Goal: Obtain resource: Download file/media

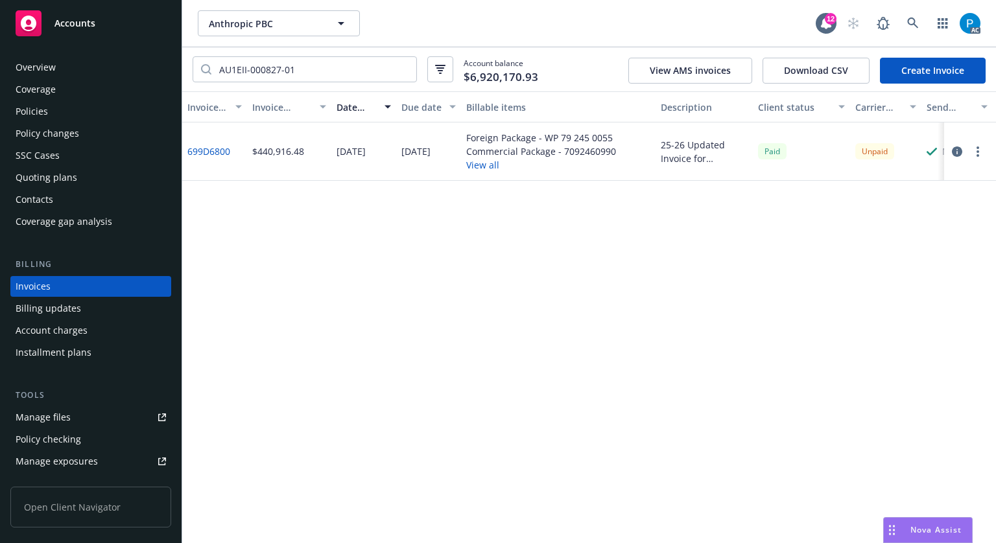
click at [121, 18] on div "Accounts" at bounding box center [91, 23] width 150 height 26
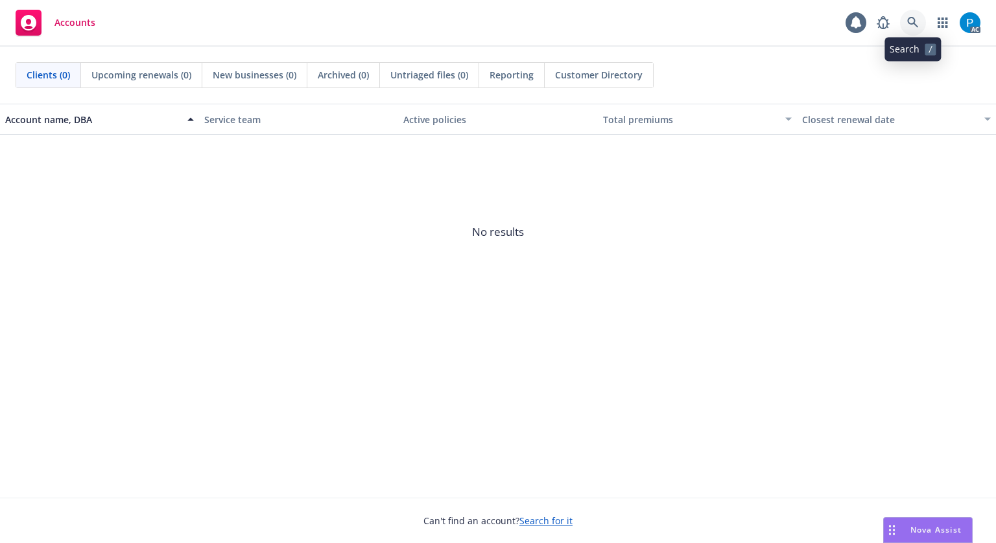
click at [918, 26] on icon at bounding box center [913, 23] width 12 height 12
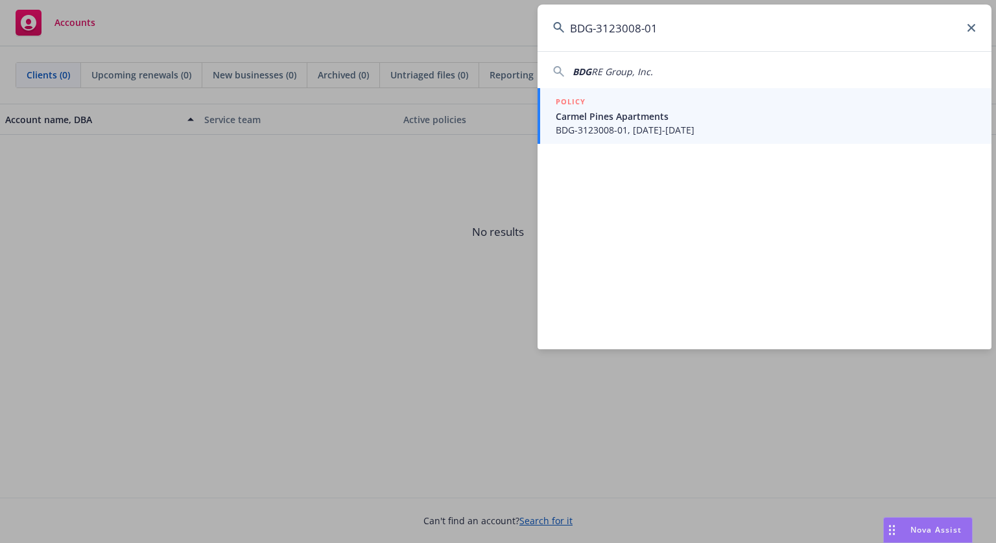
type input "BDG-3123008-01"
click at [652, 118] on span "Carmel Pines Apartments" at bounding box center [765, 117] width 420 height 14
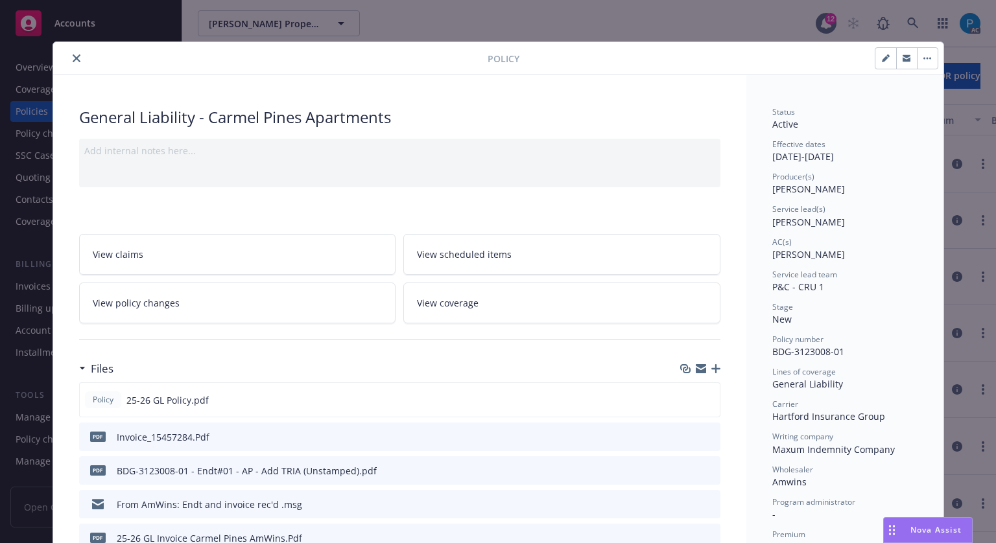
scroll to position [130, 0]
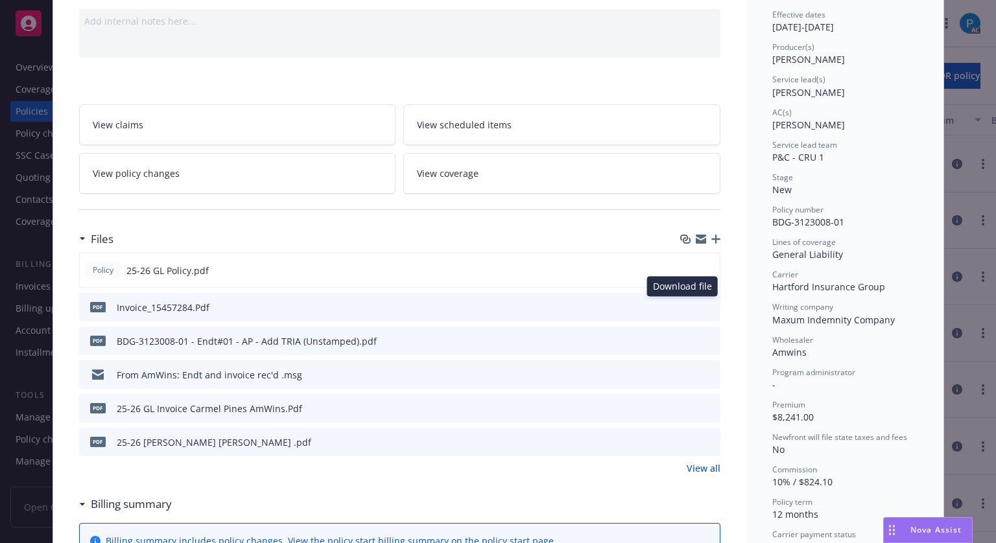
click at [682, 305] on icon "download file" at bounding box center [686, 305] width 8 height 8
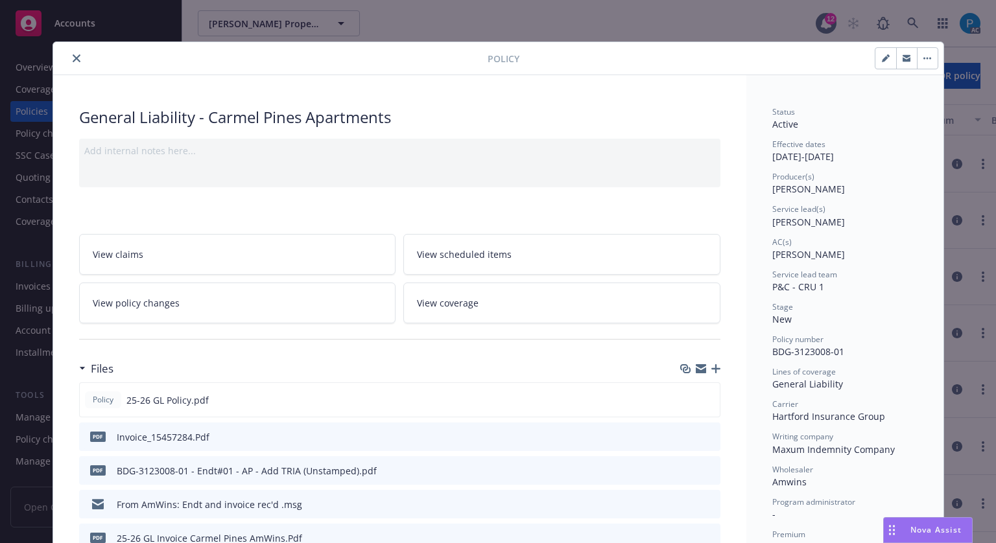
click at [73, 51] on button "close" at bounding box center [77, 59] width 16 height 16
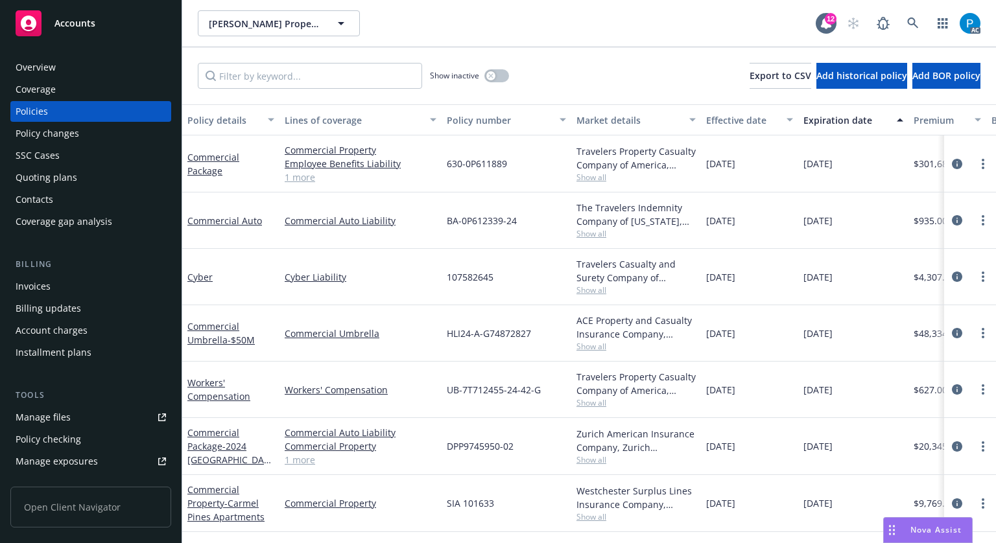
click at [87, 30] on div "Accounts" at bounding box center [91, 23] width 150 height 26
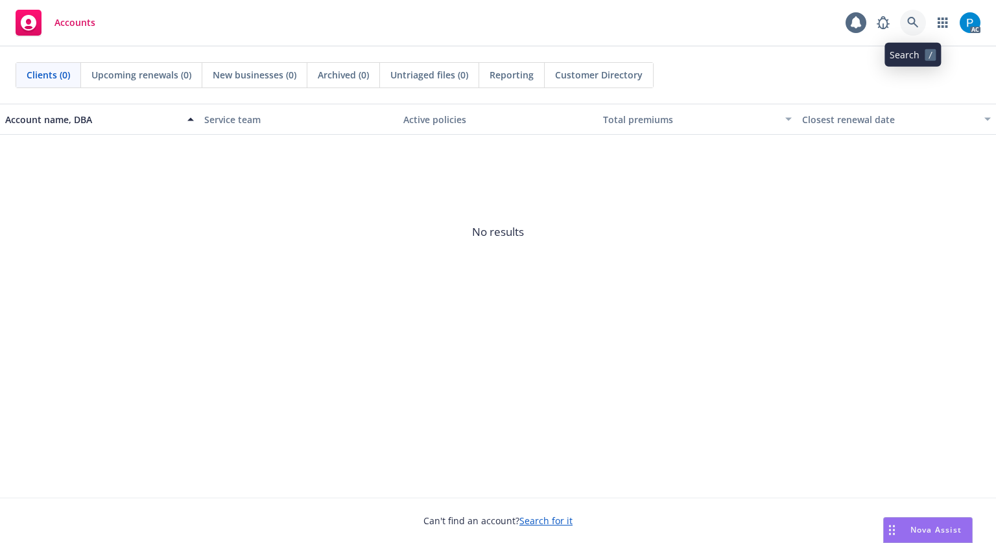
click at [907, 27] on icon at bounding box center [913, 23] width 12 height 12
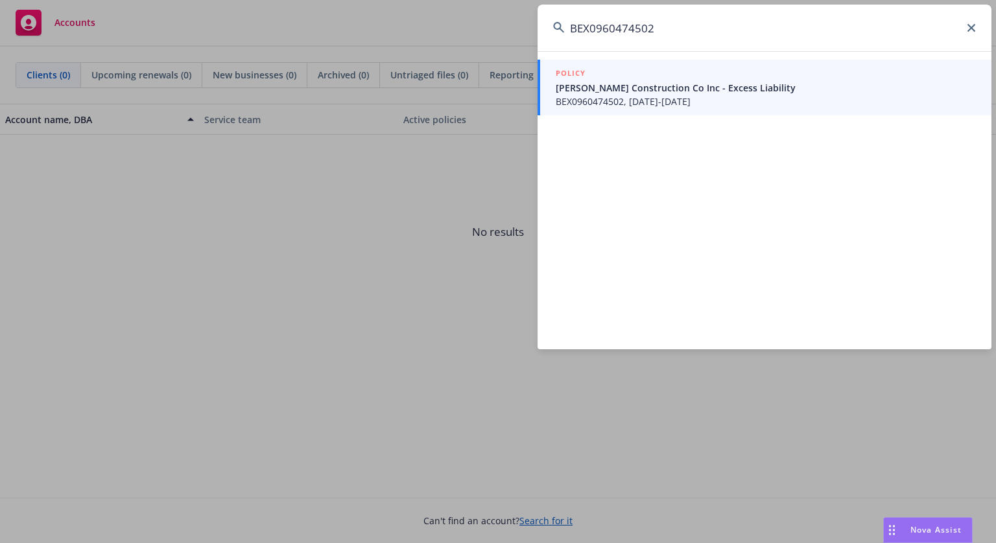
type input "BEX0960474502"
click at [586, 101] on span "BEX0960474502, [DATE]-[DATE]" at bounding box center [765, 102] width 420 height 14
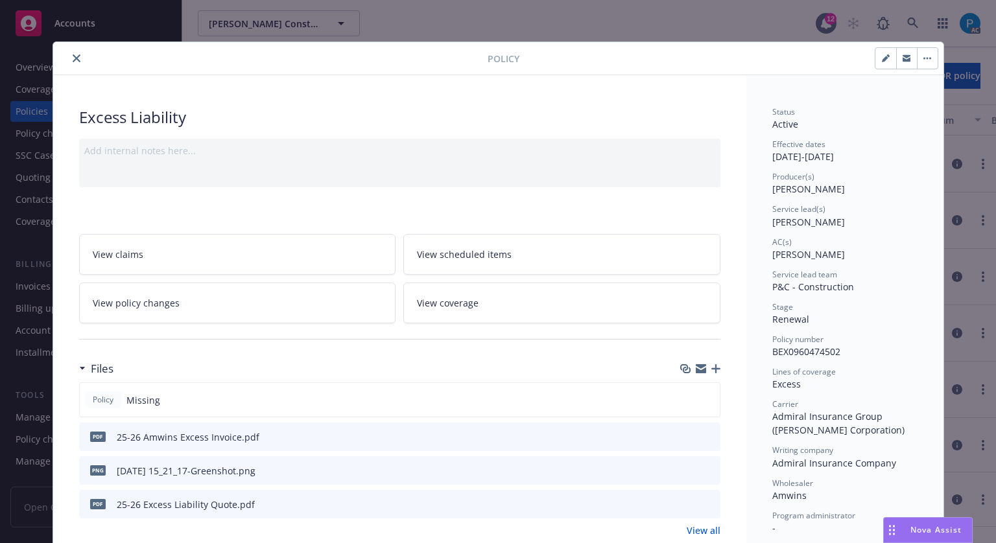
click at [73, 59] on icon "close" at bounding box center [77, 58] width 8 height 8
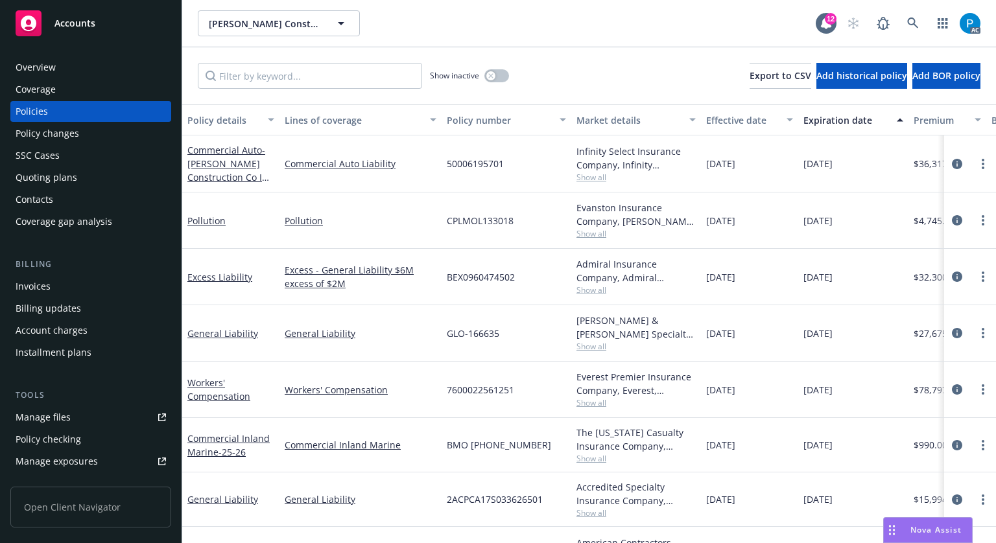
click at [47, 283] on div "Invoices" at bounding box center [33, 286] width 35 height 21
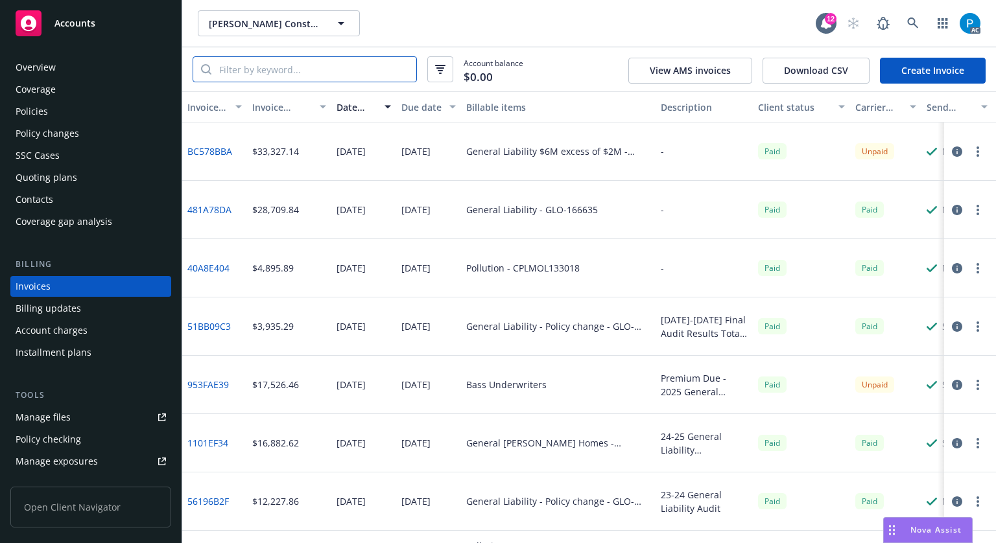
click at [292, 69] on input "search" at bounding box center [313, 69] width 205 height 25
paste input "BC578BBA"
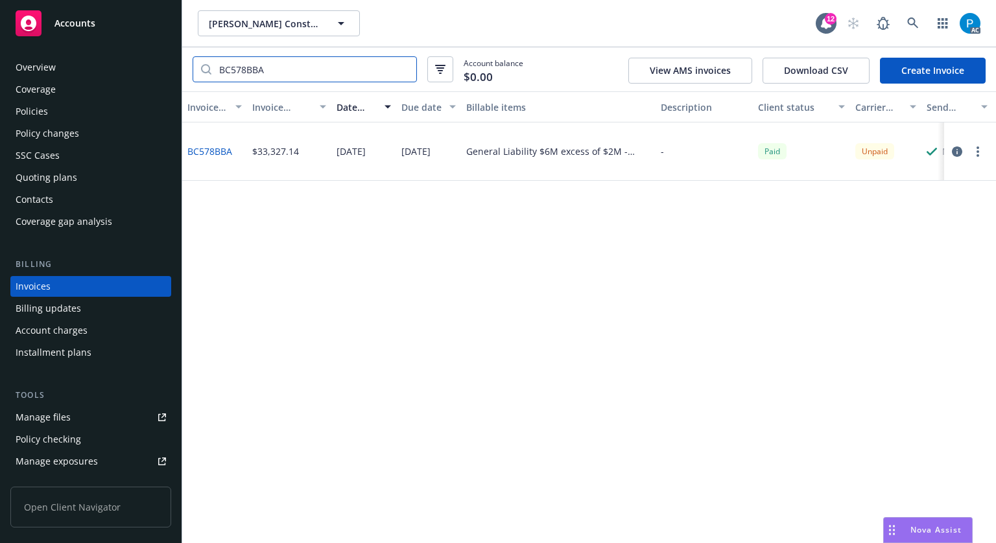
type input "BC578BBA"
click at [953, 152] on icon "button" at bounding box center [956, 151] width 10 height 10
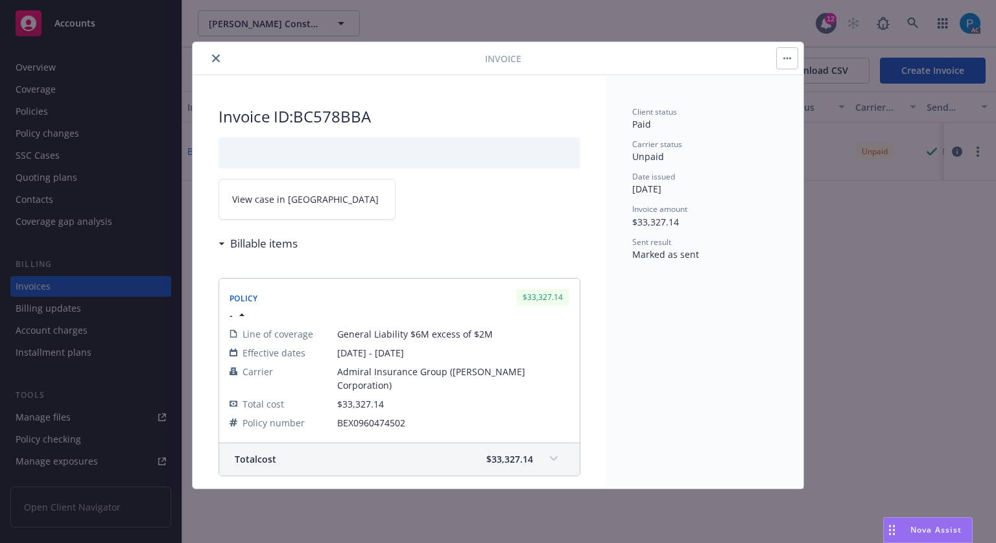
click at [333, 204] on link "View case in [GEOGRAPHIC_DATA]" at bounding box center [306, 199] width 177 height 41
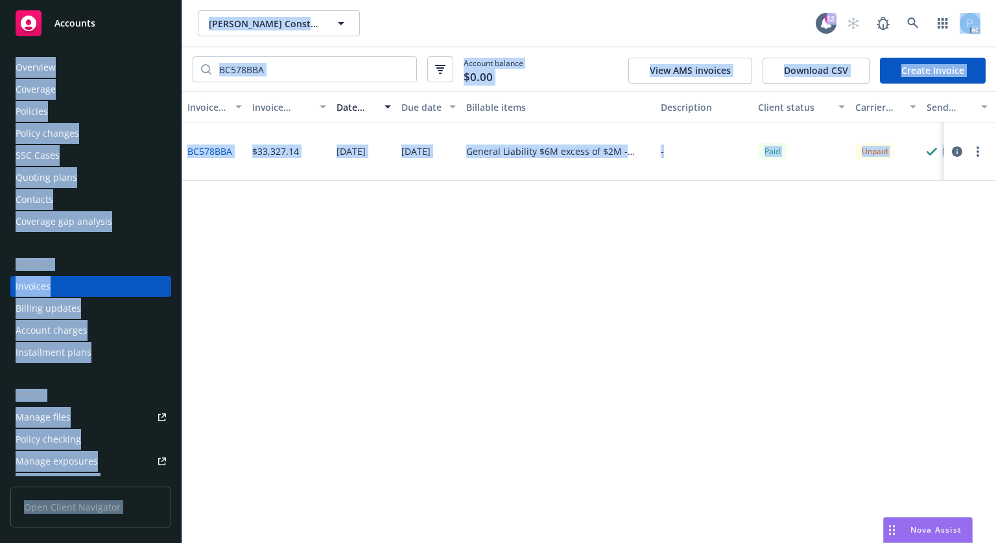
click at [117, 18] on div "Accounts" at bounding box center [91, 23] width 150 height 26
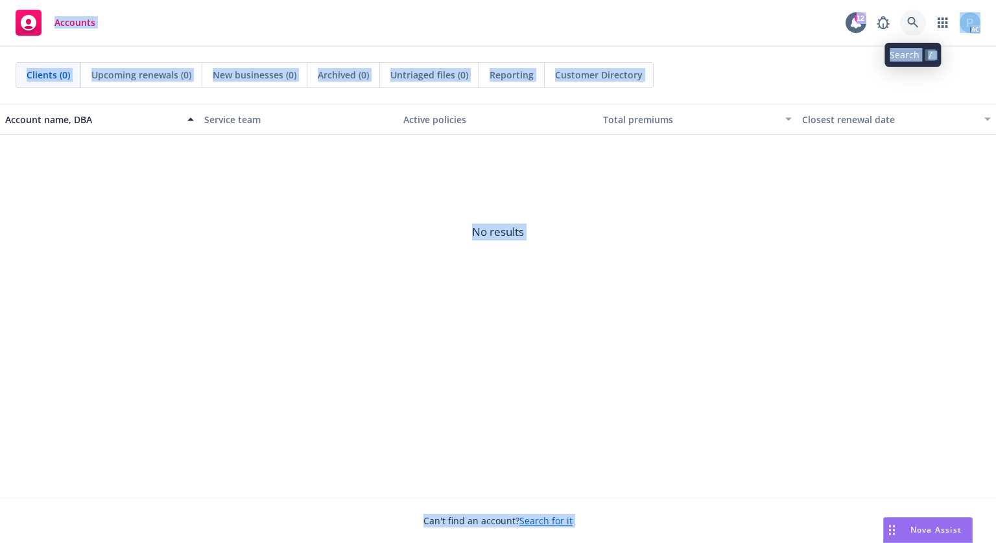
click at [907, 16] on link at bounding box center [913, 23] width 26 height 26
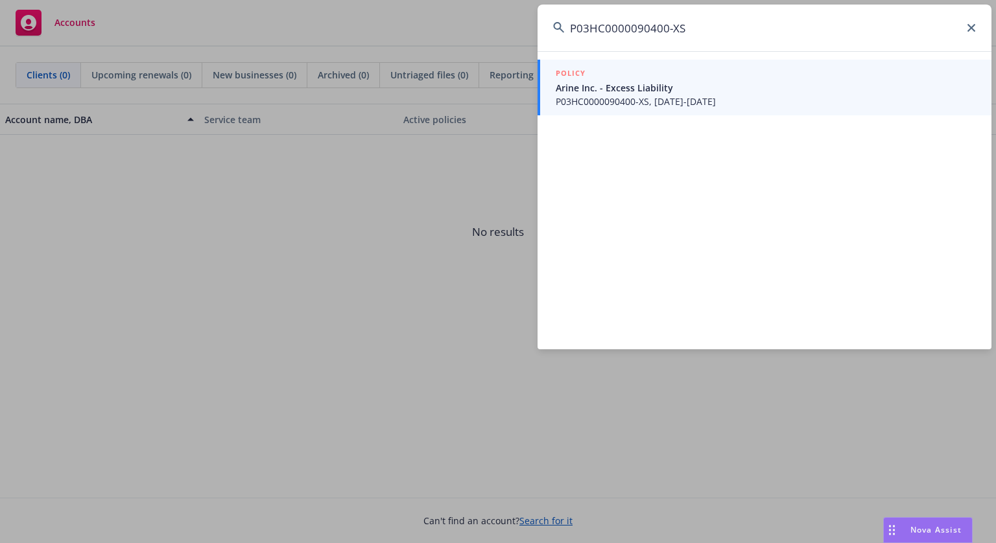
type input "P03HC0000090400-XS"
click at [607, 93] on span "Arine Inc. - Excess Liability" at bounding box center [765, 88] width 420 height 14
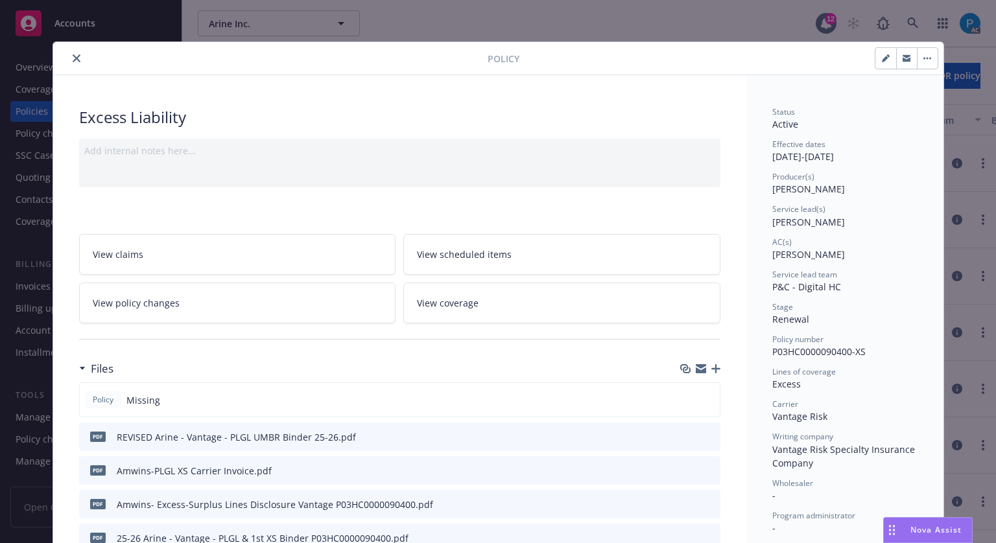
scroll to position [130, 0]
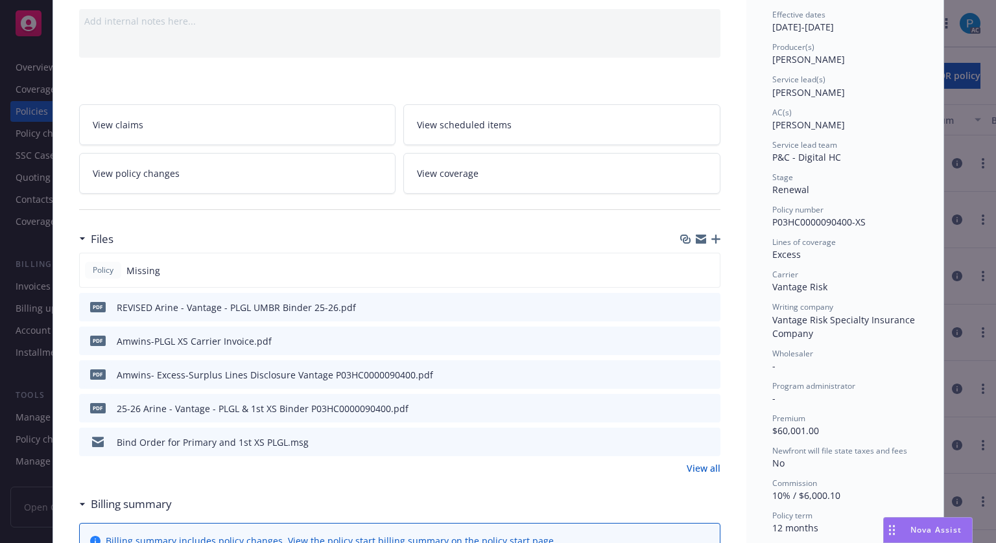
click at [684, 335] on icon "download file" at bounding box center [686, 340] width 10 height 10
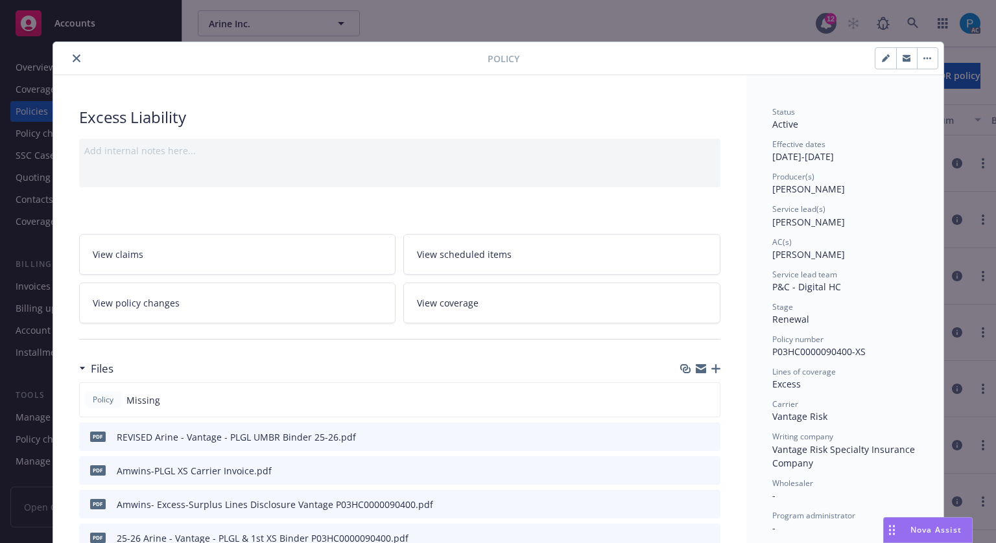
scroll to position [0, 0]
click at [73, 53] on button "close" at bounding box center [77, 59] width 16 height 16
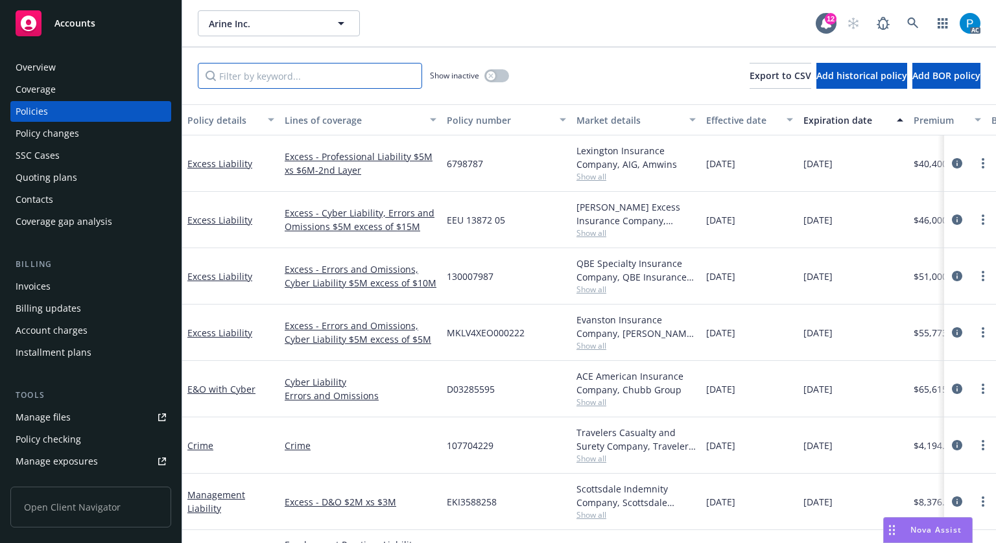
click at [305, 75] on input "Filter by keyword..." at bounding box center [310, 76] width 224 height 26
paste input "6798787"
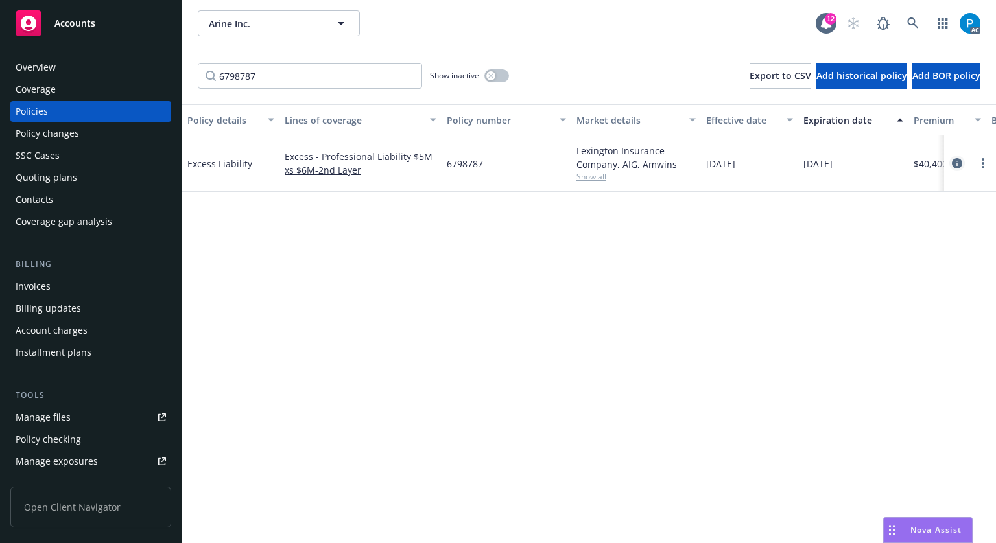
click at [951, 159] on icon "circleInformation" at bounding box center [956, 163] width 10 height 10
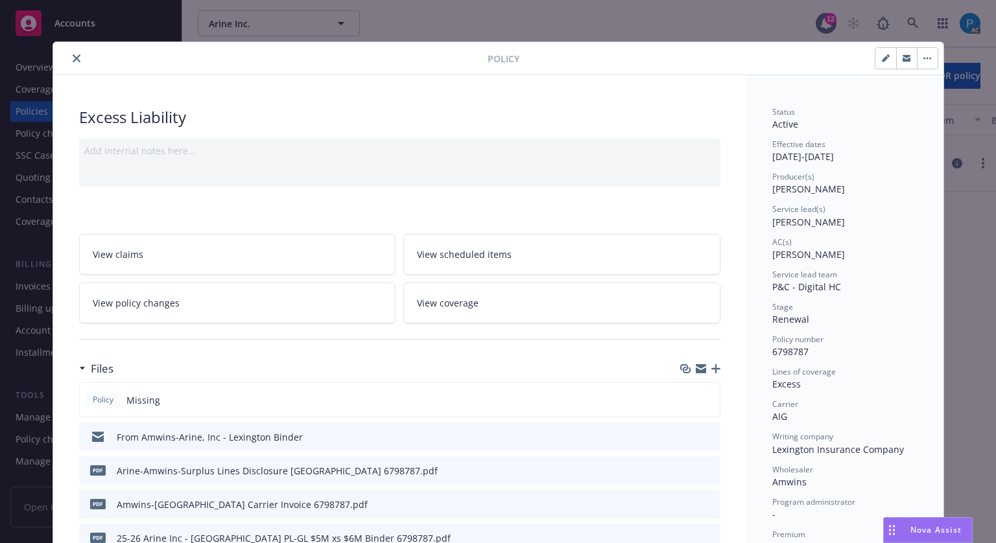
scroll to position [194, 0]
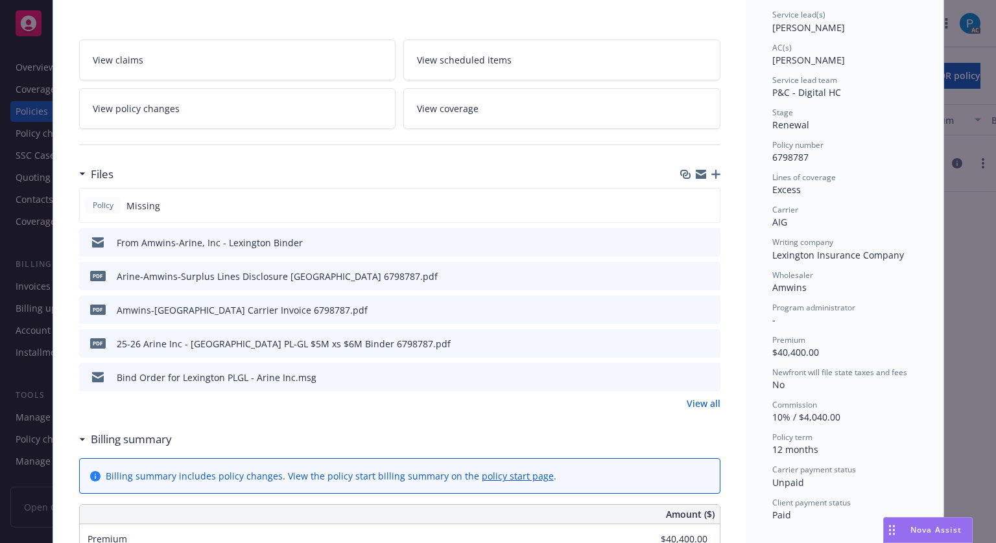
click at [681, 308] on icon "download file" at bounding box center [686, 309] width 10 height 10
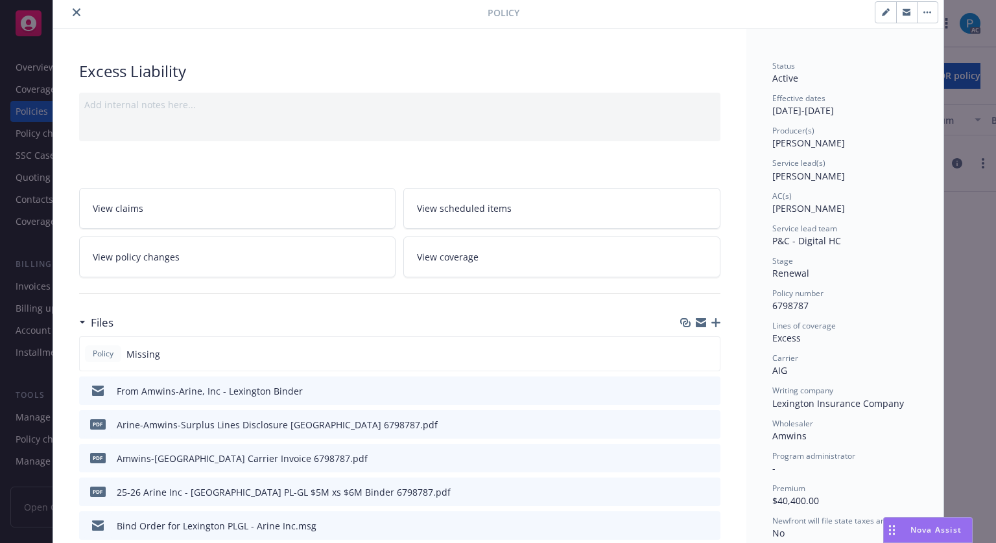
scroll to position [0, 0]
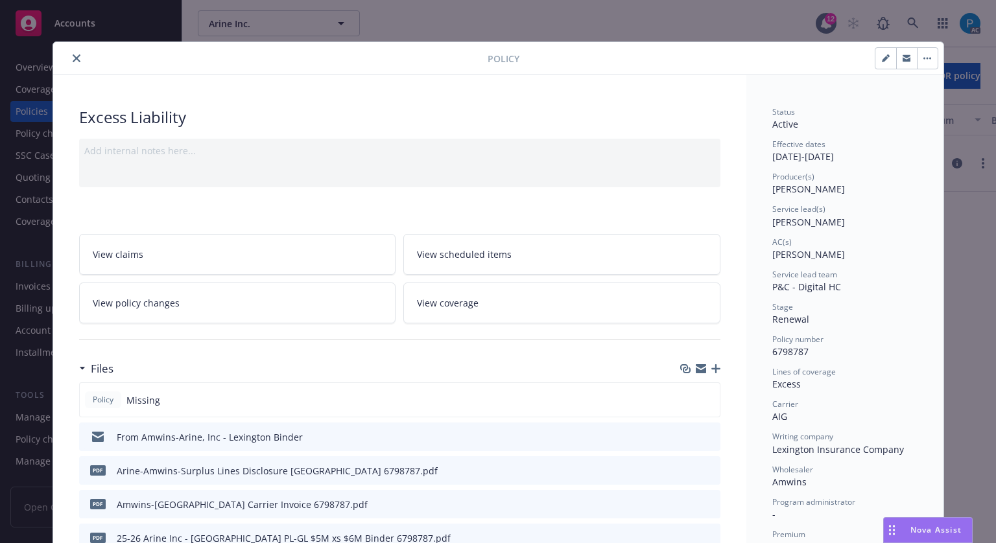
click at [73, 58] on icon "close" at bounding box center [77, 58] width 8 height 8
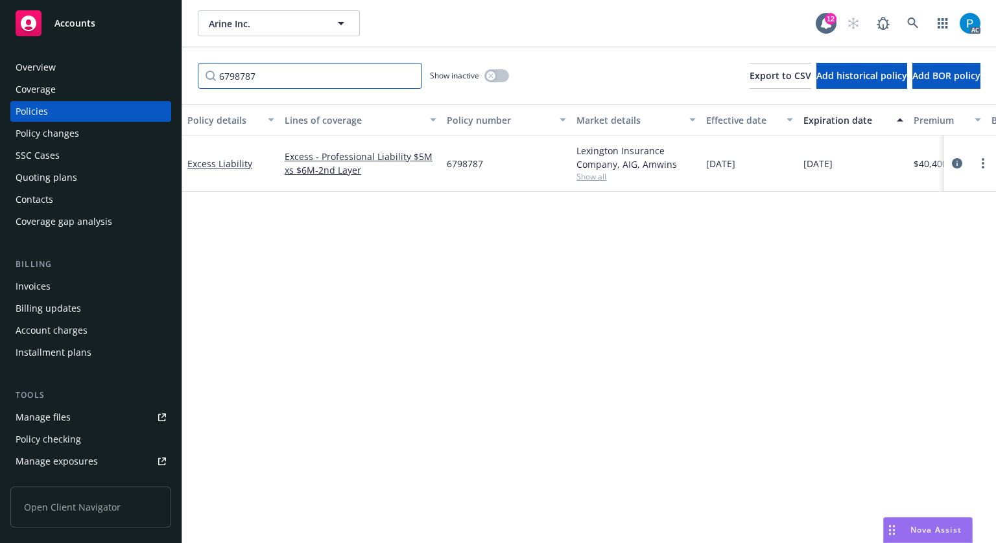
click at [254, 78] on input "6798787" at bounding box center [310, 76] width 224 height 26
paste input "EEU 13872 05"
click at [951, 163] on icon "circleInformation" at bounding box center [956, 163] width 10 height 10
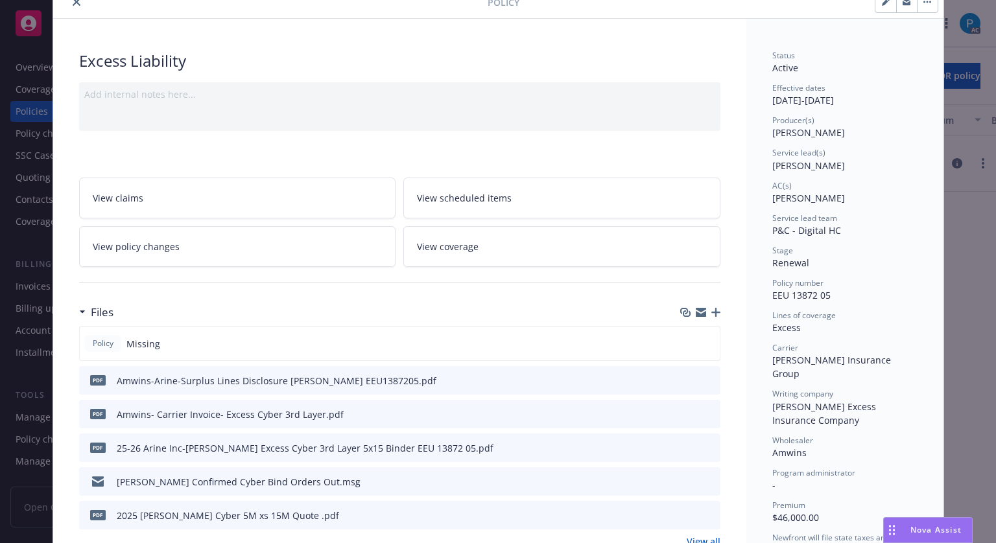
scroll to position [194, 0]
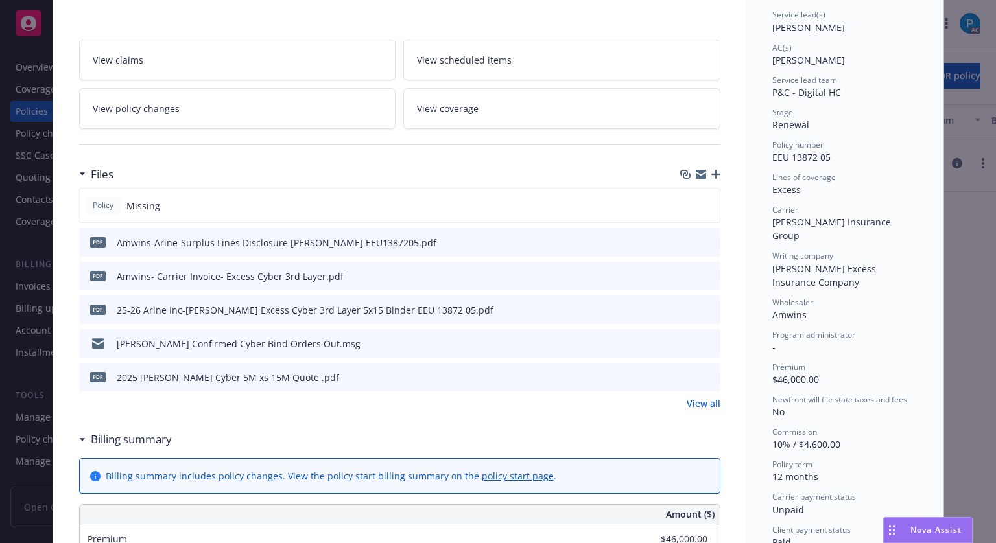
click at [683, 277] on icon "download file" at bounding box center [686, 275] width 10 height 10
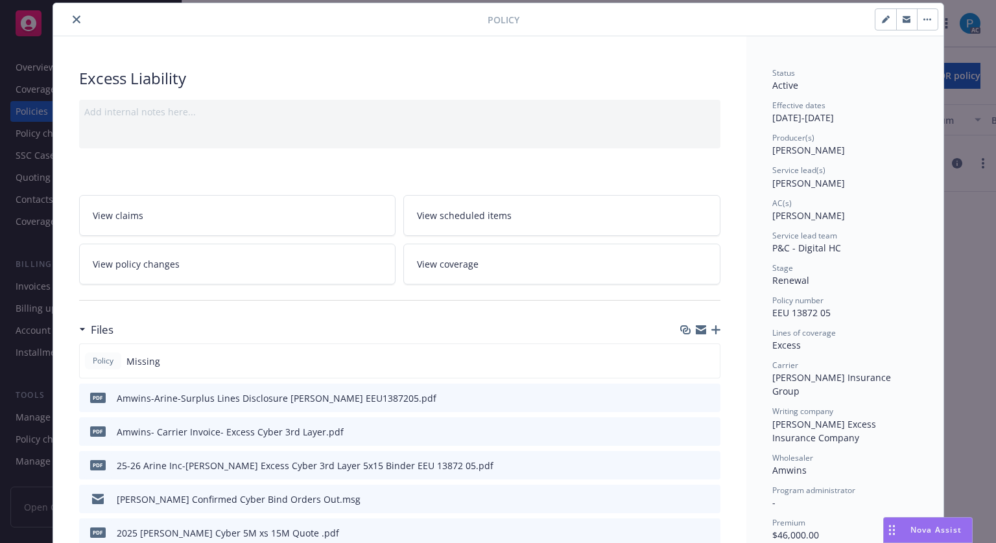
scroll to position [0, 0]
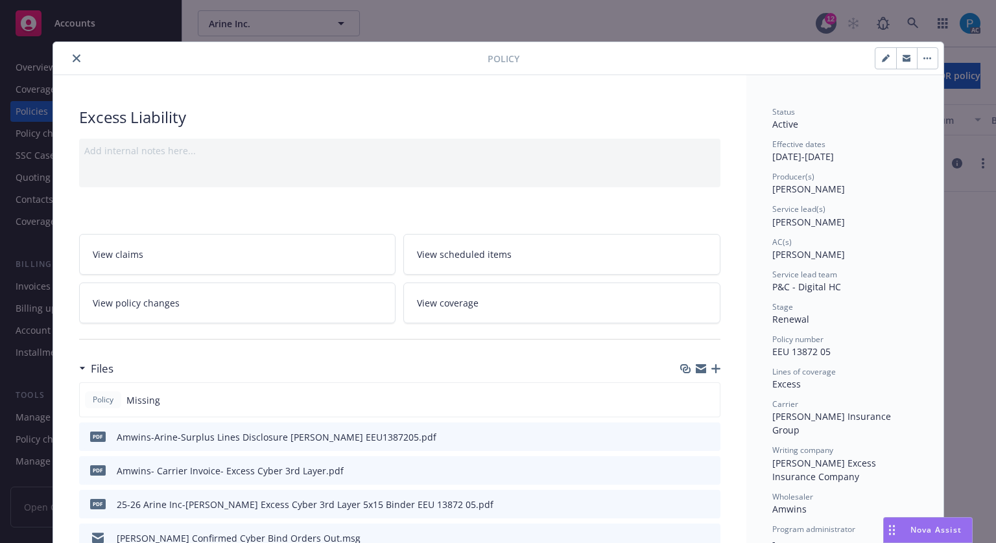
click at [73, 61] on icon "close" at bounding box center [77, 58] width 8 height 8
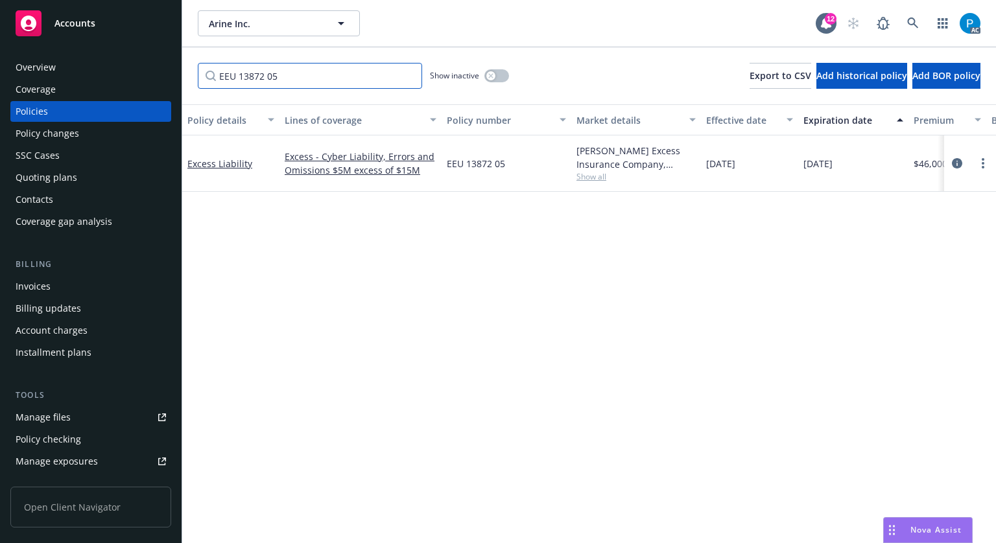
click at [282, 76] on input "EEU 13872 05" at bounding box center [310, 76] width 224 height 26
paste input "P03HC0000090400"
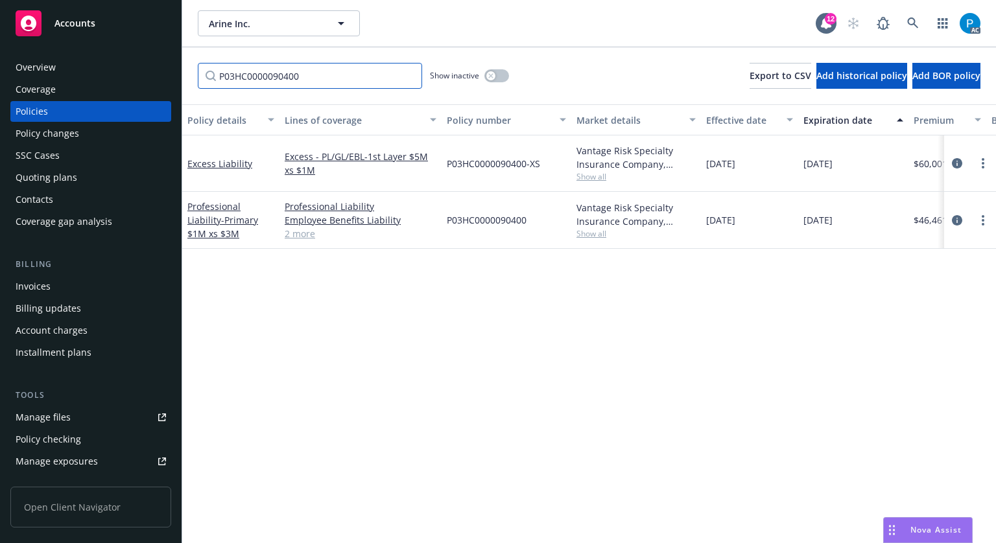
type input "P03HC0000090400"
click at [115, 33] on div "Accounts" at bounding box center [91, 23] width 150 height 26
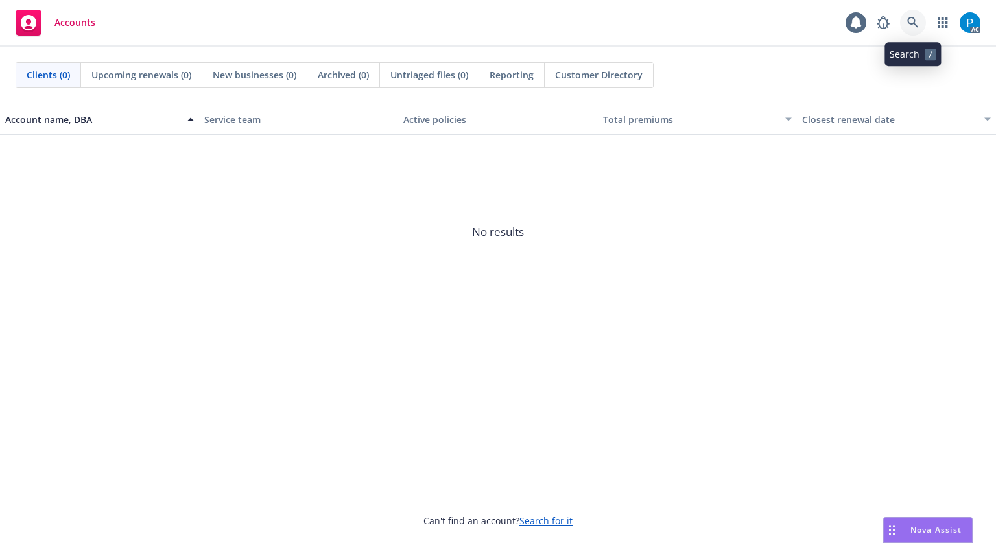
click at [913, 20] on icon at bounding box center [912, 22] width 11 height 11
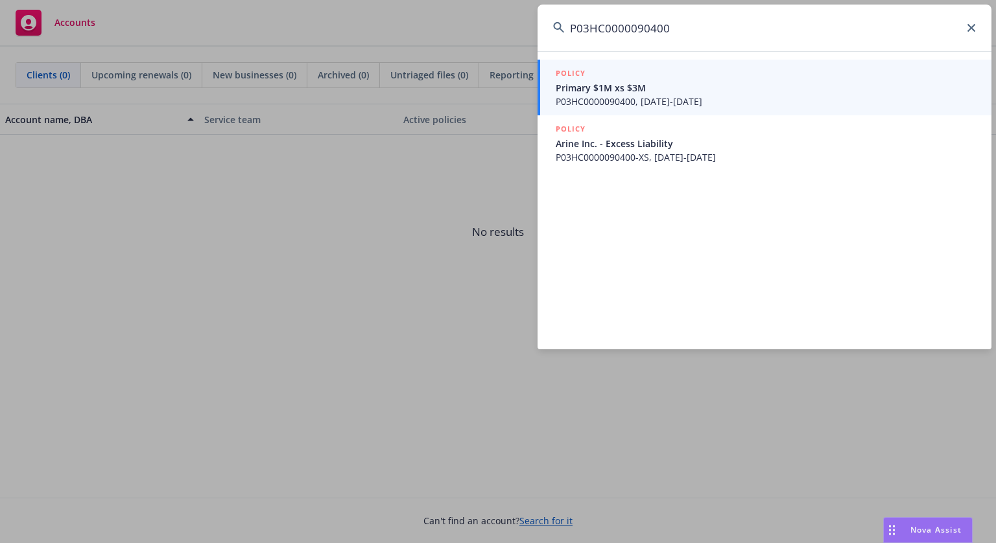
type input "P03HC0000090400"
click at [656, 84] on span "Primary $1M xs $3M" at bounding box center [765, 88] width 420 height 14
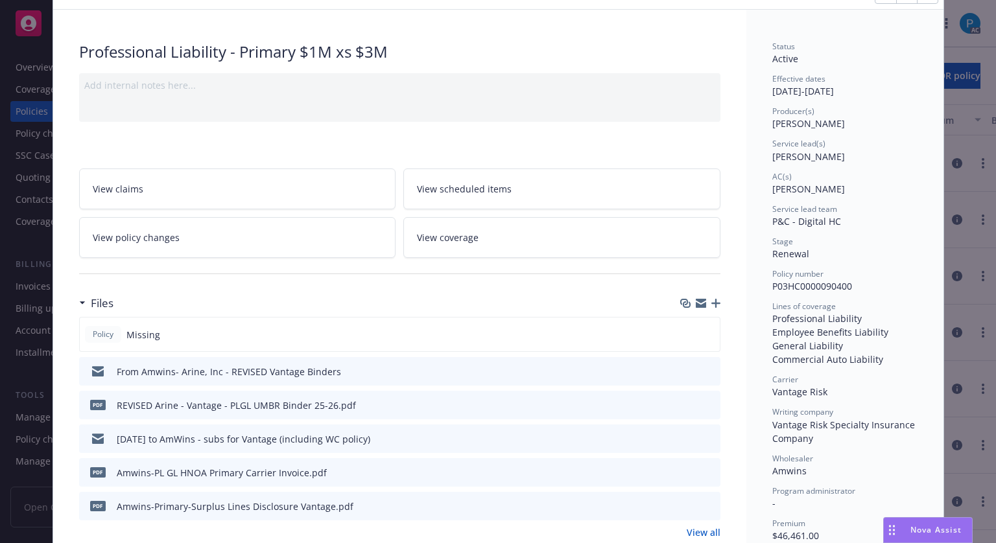
scroll to position [130, 0]
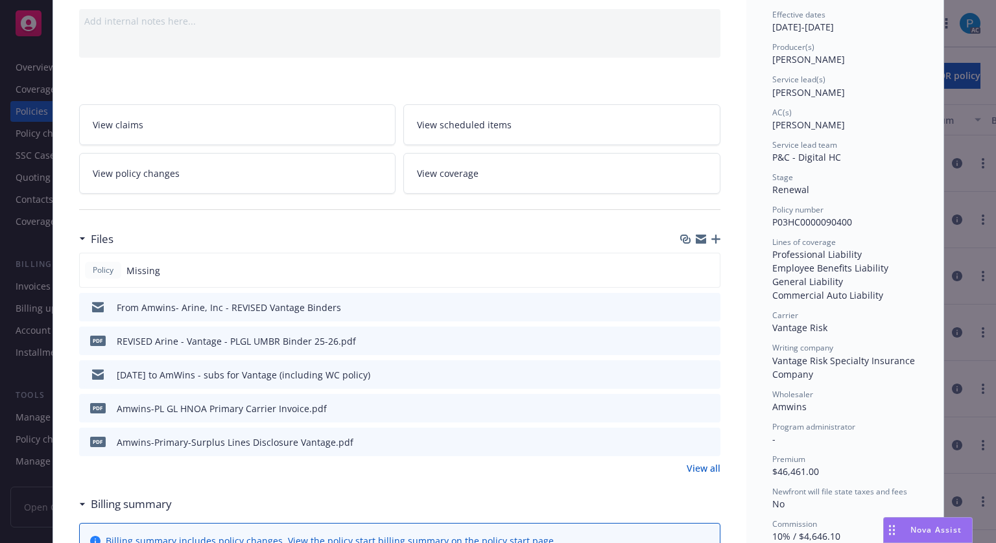
click at [683, 409] on icon "download file" at bounding box center [686, 408] width 10 height 10
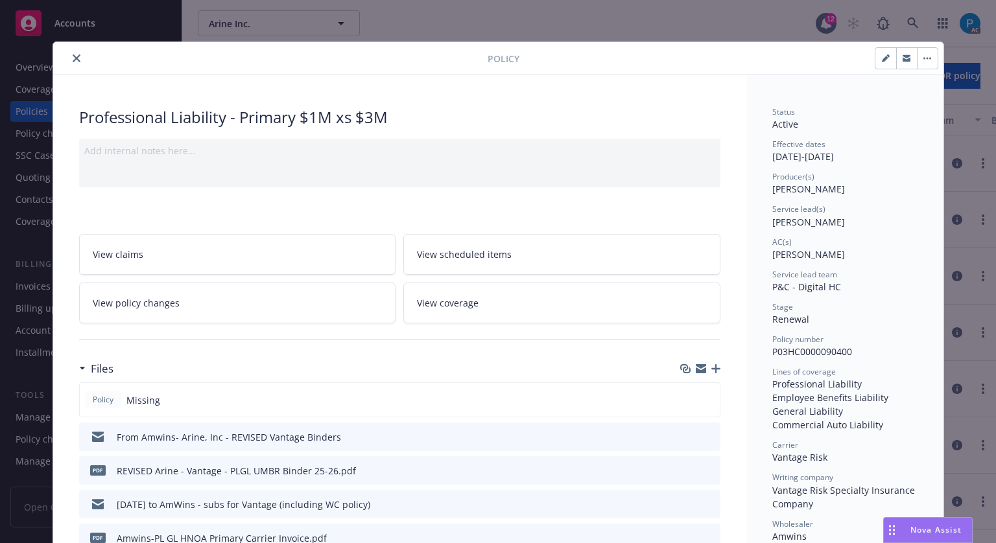
click at [73, 59] on icon "close" at bounding box center [77, 58] width 8 height 8
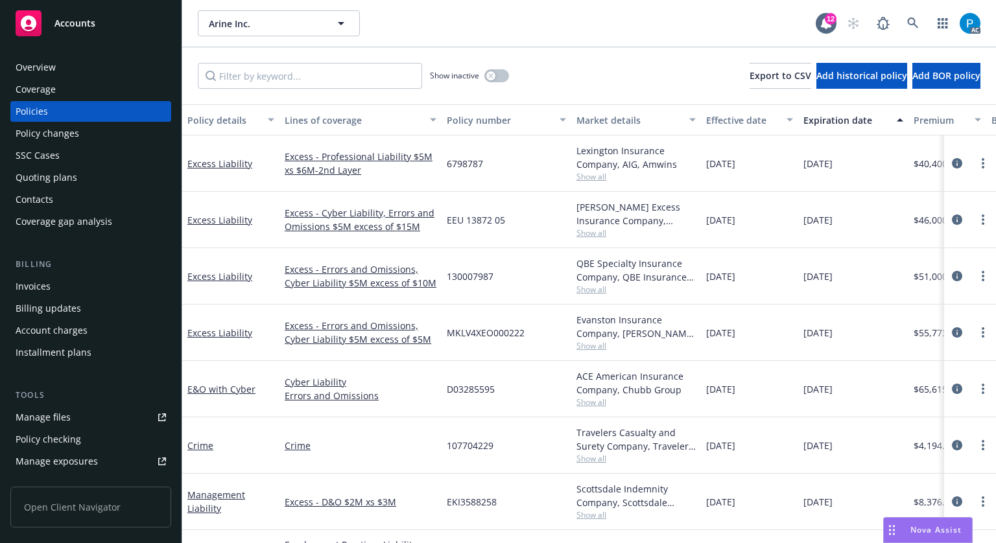
click at [89, 30] on div "Accounts" at bounding box center [91, 23] width 150 height 26
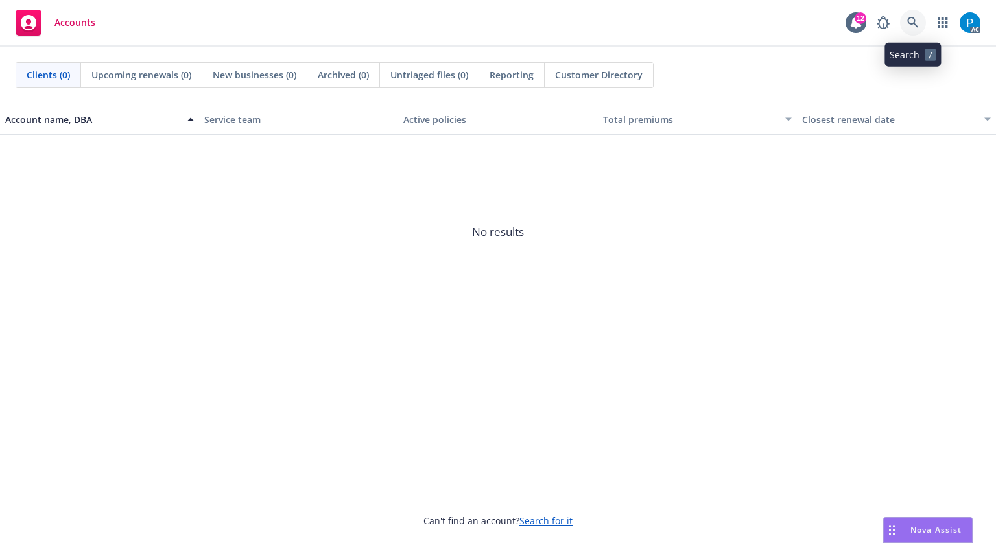
click at [907, 28] on icon at bounding box center [913, 23] width 12 height 12
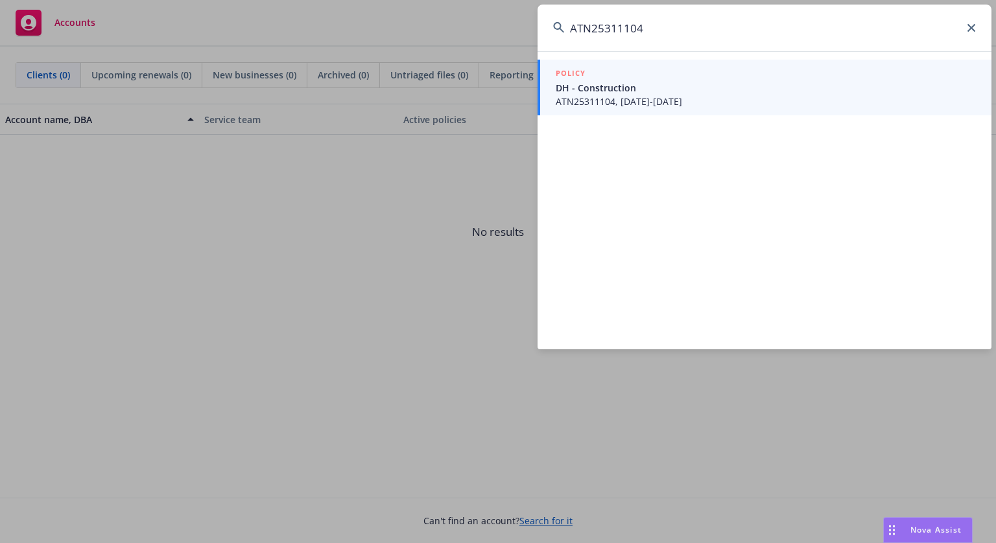
type input "ATN25311104"
click at [684, 82] on span "DH - Construction" at bounding box center [765, 88] width 420 height 14
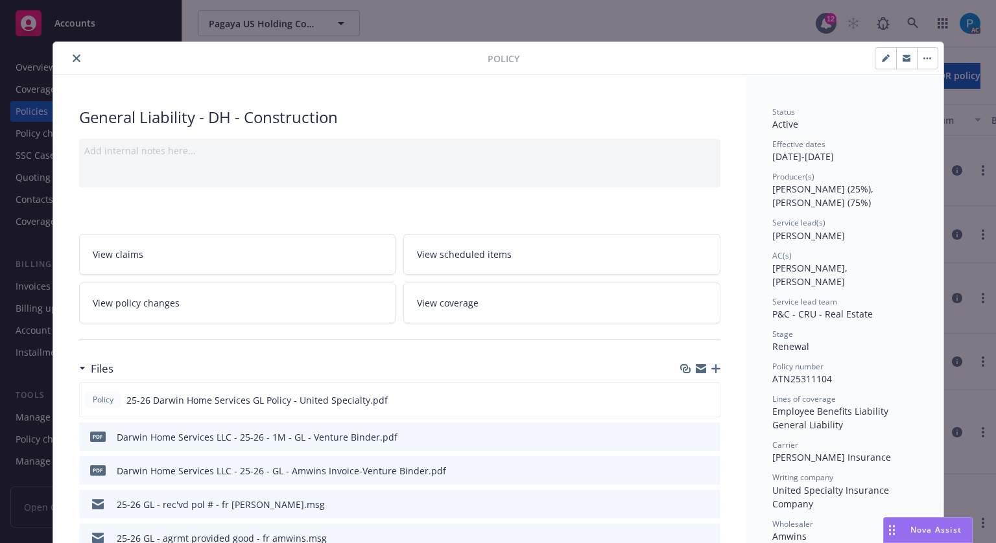
click at [69, 60] on button "close" at bounding box center [77, 59] width 16 height 16
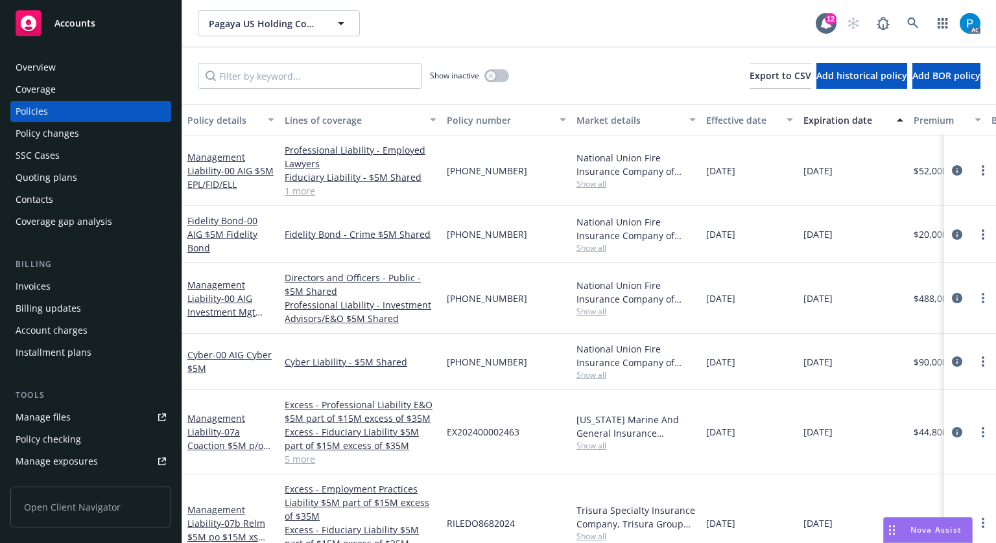
click at [59, 281] on div "Invoices" at bounding box center [91, 286] width 150 height 21
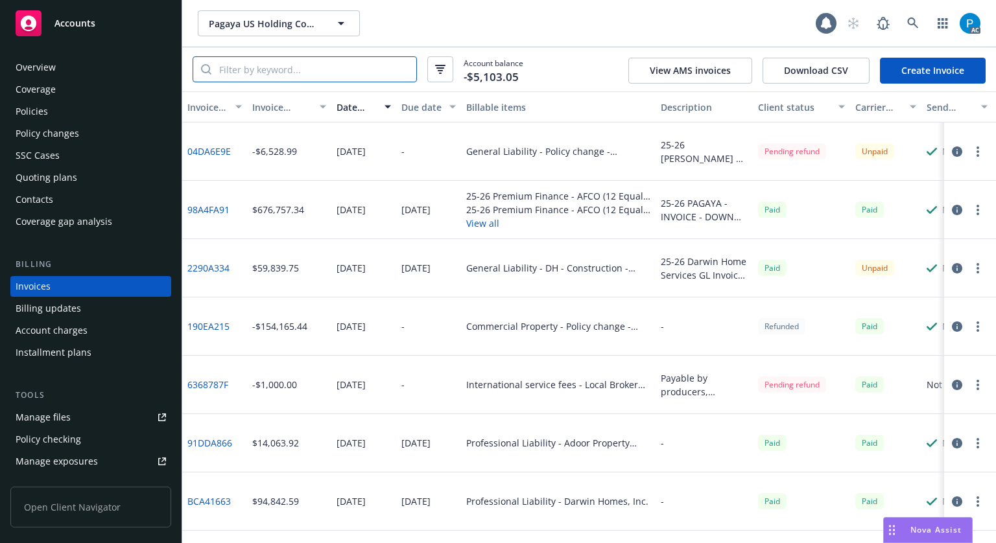
click at [321, 72] on input "search" at bounding box center [313, 69] width 205 height 25
paste input "ATN25311104"
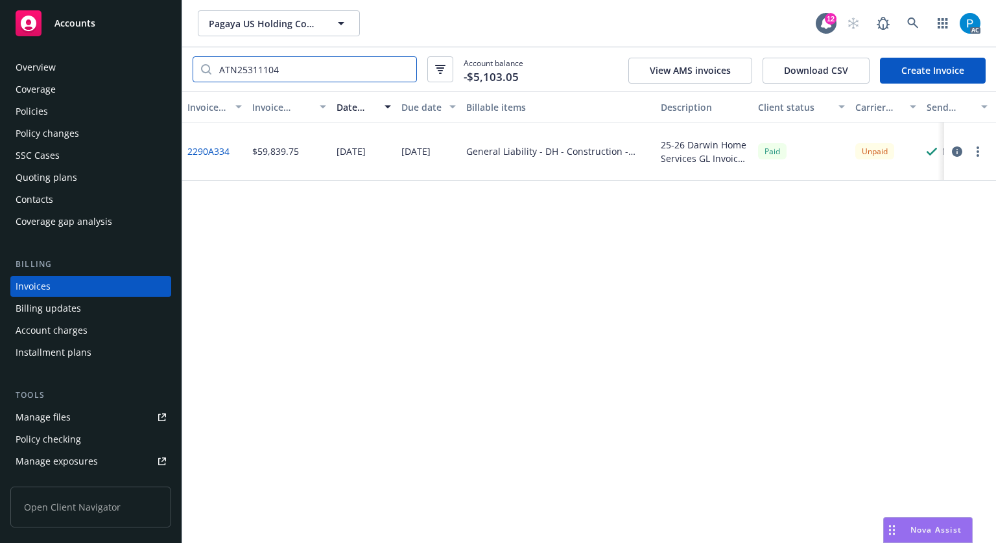
type input "ATN25311104"
click at [954, 150] on icon "button" at bounding box center [956, 151] width 10 height 10
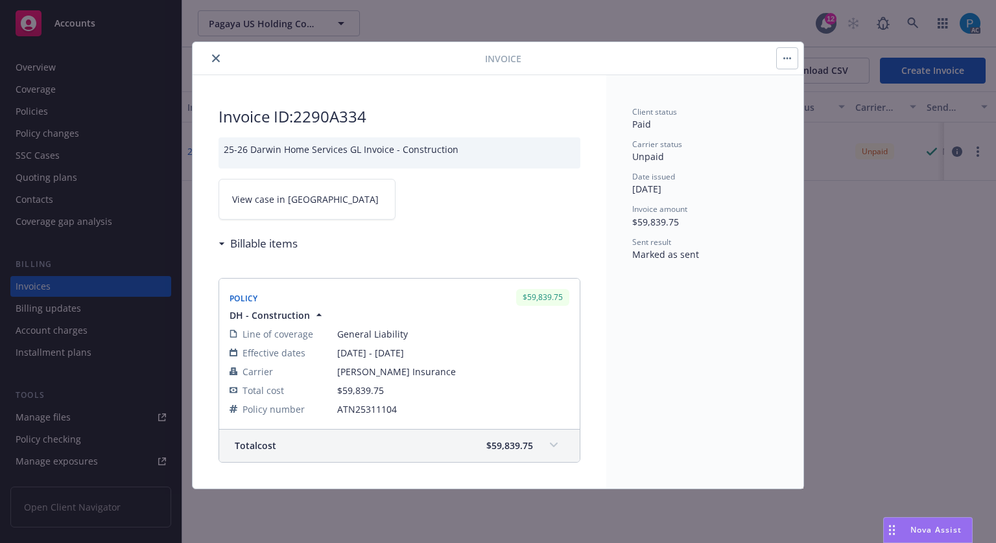
click at [323, 204] on link "View case in [GEOGRAPHIC_DATA]" at bounding box center [306, 199] width 177 height 41
